Goal: Task Accomplishment & Management: Use online tool/utility

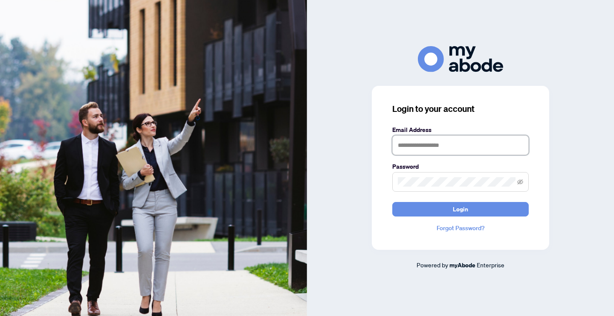
click at [411, 143] on input "text" at bounding box center [460, 145] width 136 height 20
type input "**********"
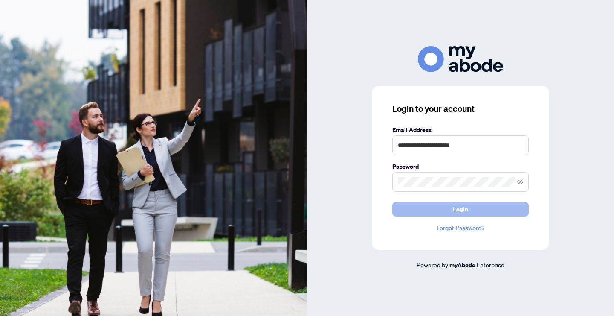
click at [469, 214] on button "Login" at bounding box center [460, 209] width 136 height 14
click at [461, 204] on span "Login" at bounding box center [460, 209] width 15 height 14
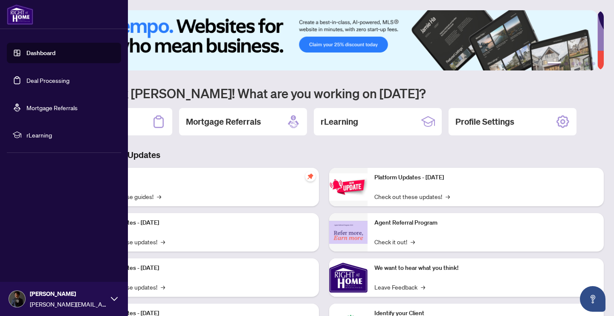
click at [35, 79] on link "Deal Processing" at bounding box center [47, 80] width 43 height 8
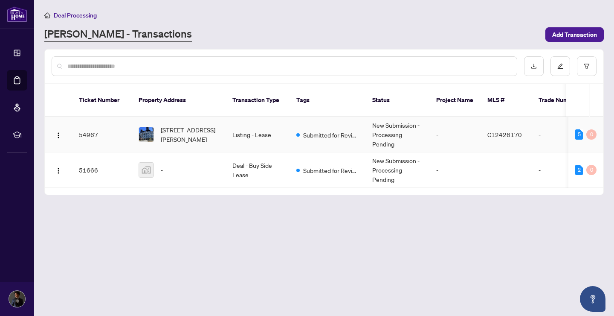
click at [103, 129] on td "54967" at bounding box center [102, 134] width 60 height 35
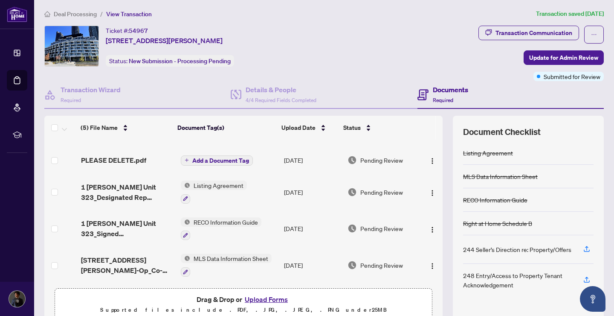
scroll to position [2, 0]
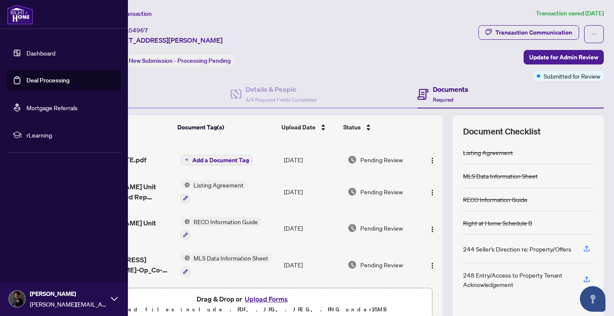
click at [44, 53] on link "Dashboard" at bounding box center [40, 53] width 29 height 8
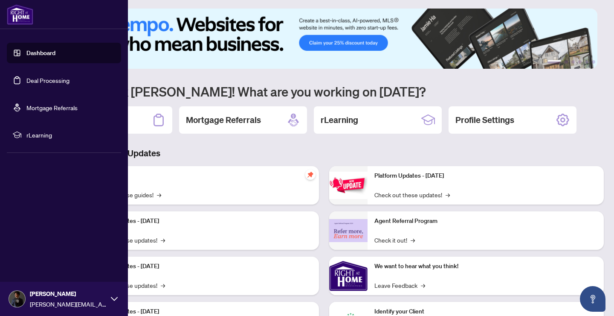
click at [40, 131] on span "rLearning" at bounding box center [70, 134] width 89 height 9
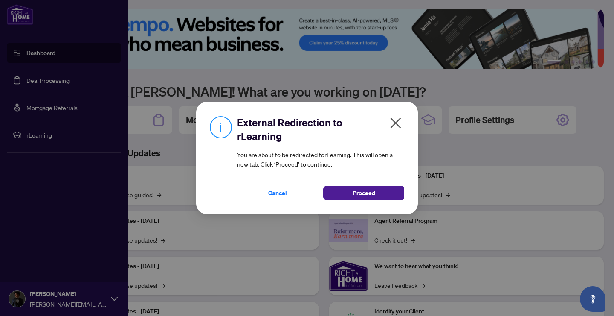
click at [357, 184] on div "Cancel Proceed" at bounding box center [320, 187] width 167 height 25
click at [356, 186] on span "Proceed" at bounding box center [364, 193] width 23 height 14
